Goal: Subscribe to service/newsletter

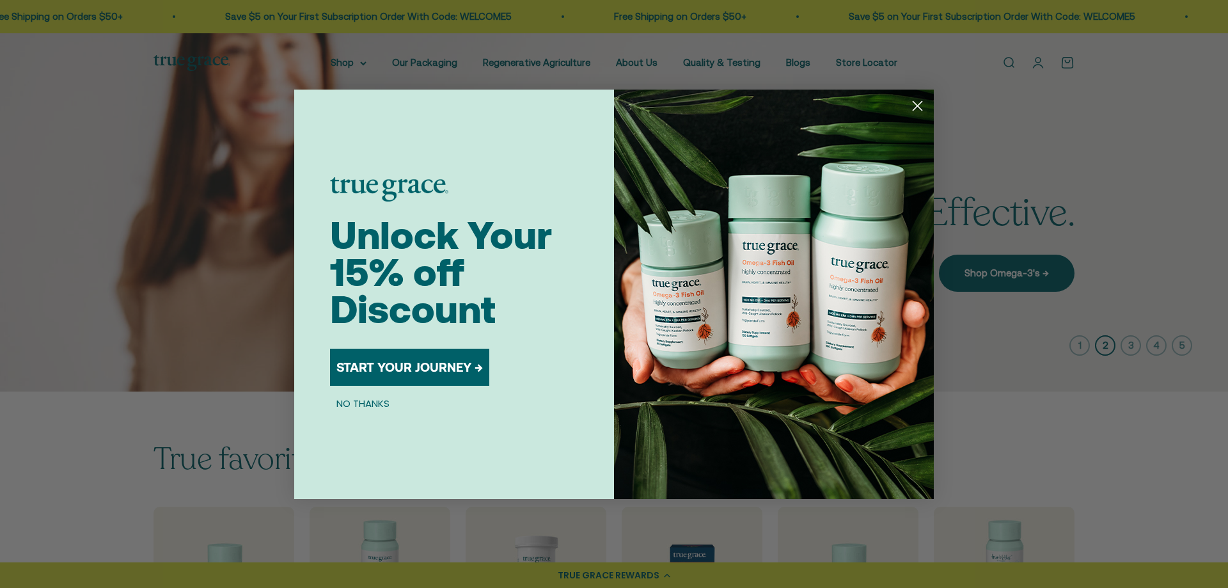
click at [360, 360] on button "START YOUR JOURNEY →" at bounding box center [409, 367] width 159 height 37
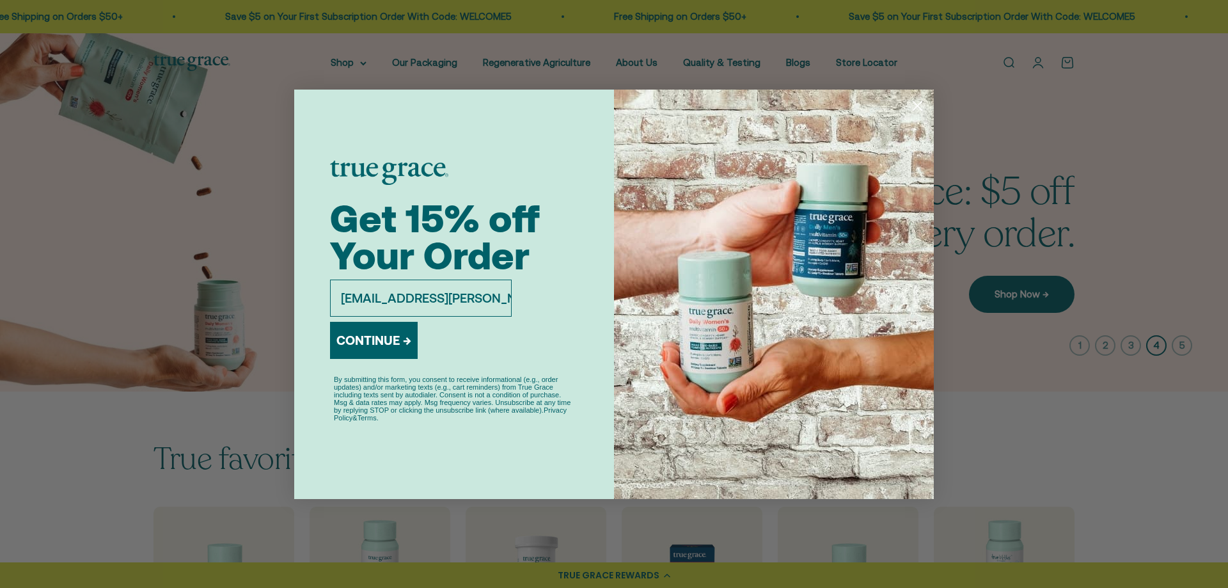
type input "[EMAIL_ADDRESS][PERSON_NAME][DOMAIN_NAME]"
click at [356, 333] on button "CONTINUE →" at bounding box center [374, 340] width 88 height 37
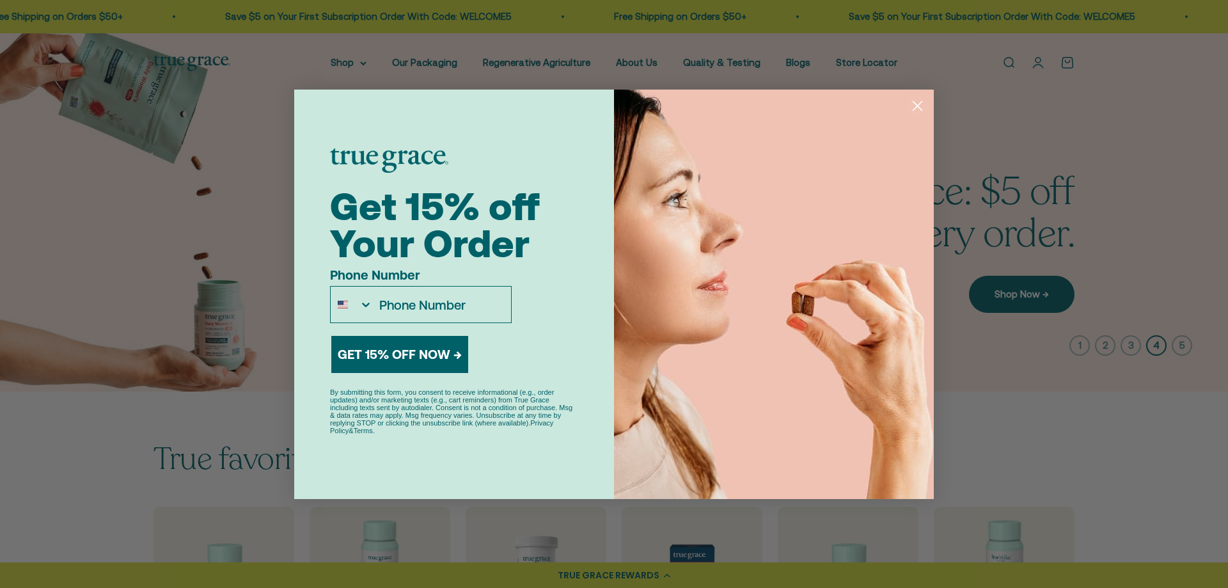
click at [435, 317] on input "Phone Number" at bounding box center [442, 304] width 138 height 36
click at [444, 304] on input "Phone Number" at bounding box center [442, 304] width 138 height 36
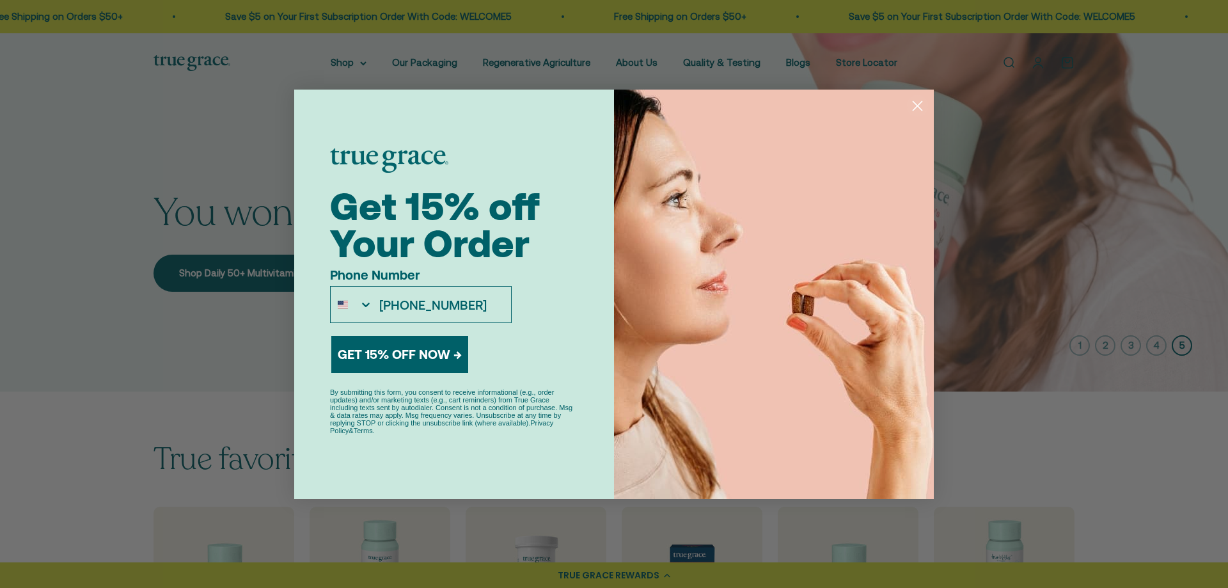
type input "[PHONE_NUMBER]"
click at [400, 346] on button "GET 15% OFF NOW →" at bounding box center [399, 354] width 137 height 37
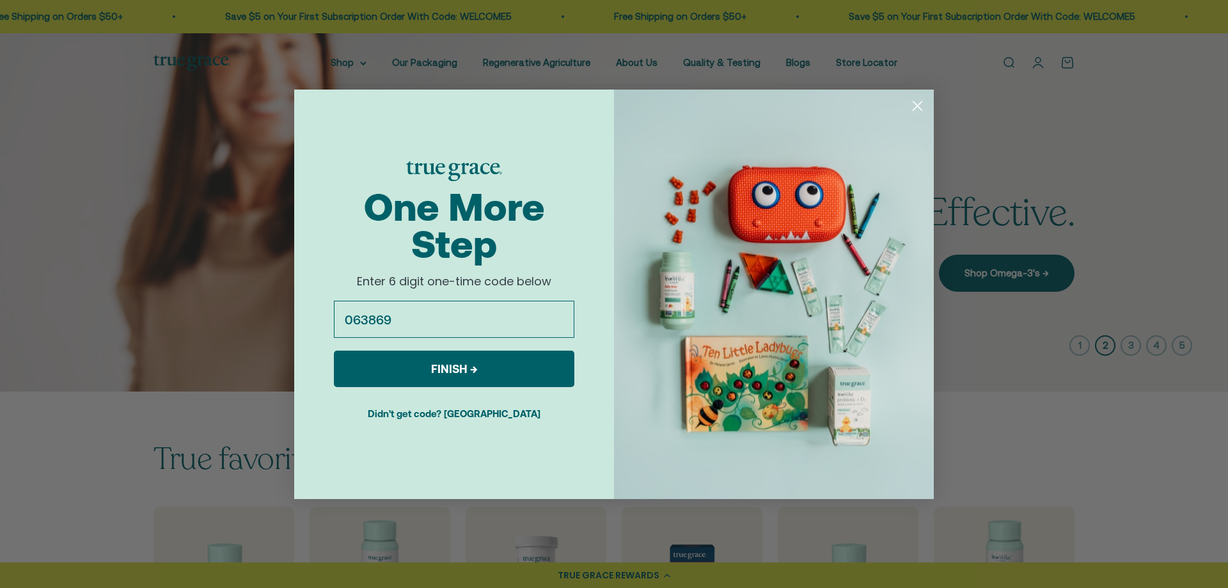
type input "063869"
click at [522, 373] on button "FINISH →" at bounding box center [454, 368] width 240 height 36
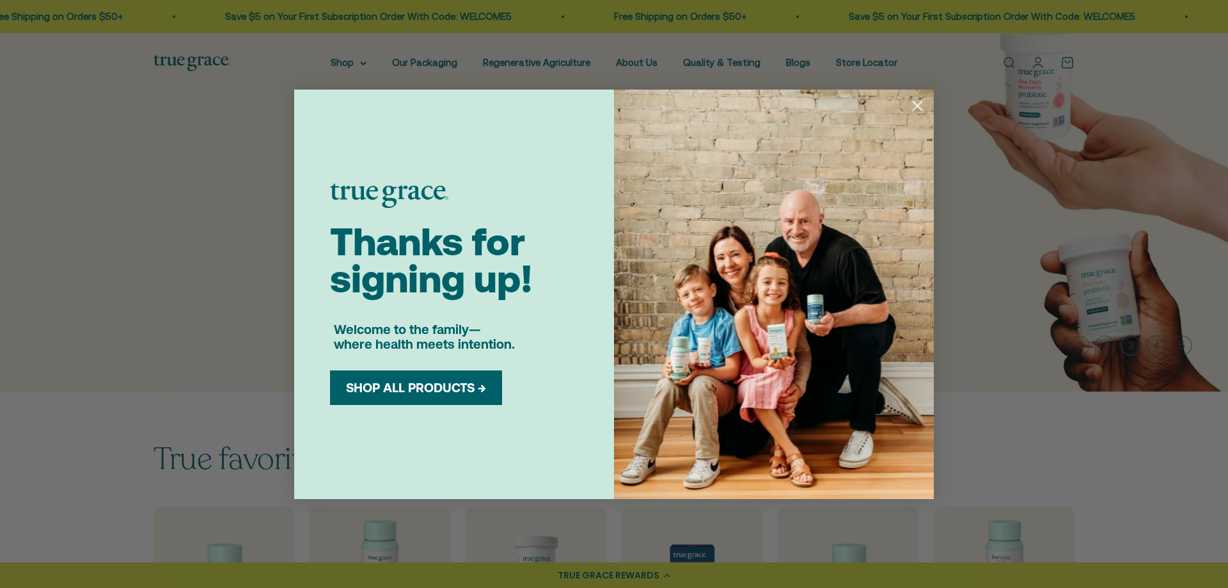
click at [1006, 164] on div "Close dialog Thanks for signing up! Welcome to the family— where health meets i…" at bounding box center [614, 294] width 1228 height 588
click at [918, 103] on circle "Close dialog" at bounding box center [917, 105] width 21 height 21
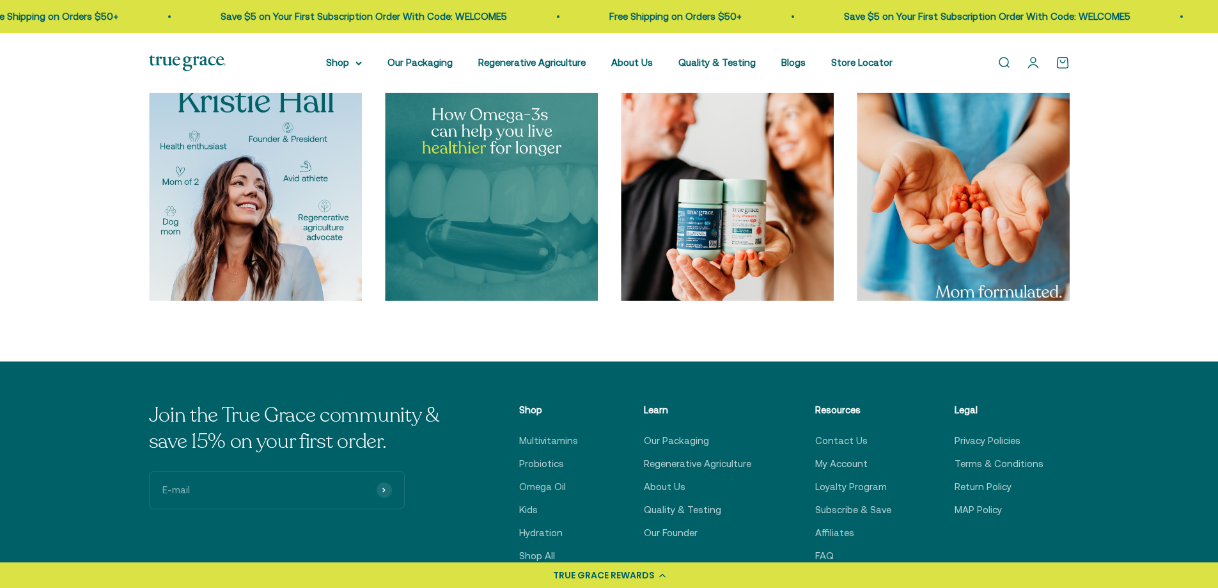
scroll to position [4348, 0]
